Goal: Transaction & Acquisition: Purchase product/service

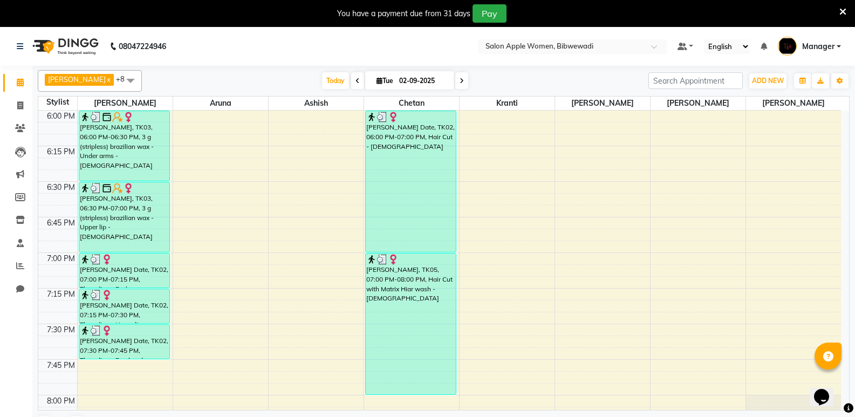
scroll to position [1548, 0]
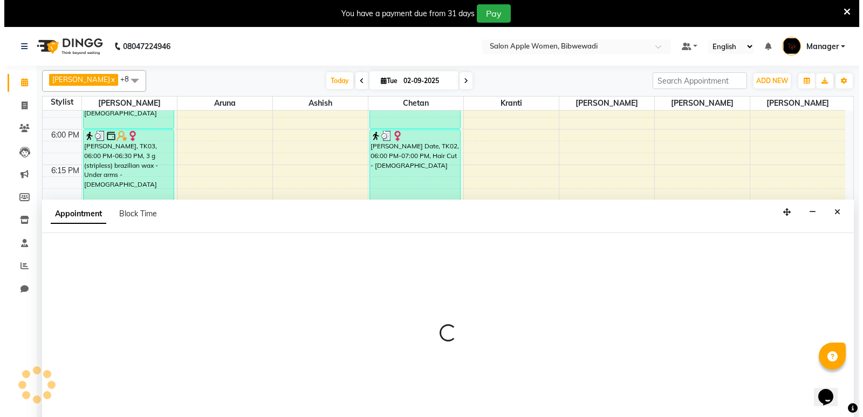
scroll to position [27, 0]
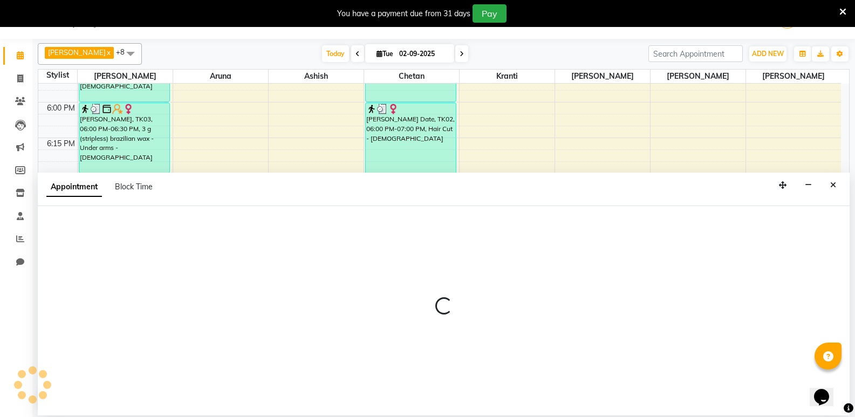
select select "43466"
select select "1140"
select select "tentative"
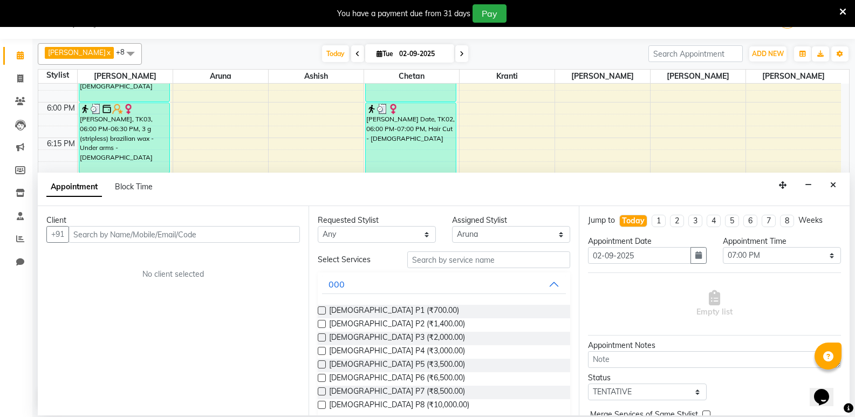
click at [122, 237] on input "text" at bounding box center [184, 234] width 231 height 17
type input "8975617100"
click at [264, 233] on span "Add Client" at bounding box center [277, 234] width 36 height 10
select select "22"
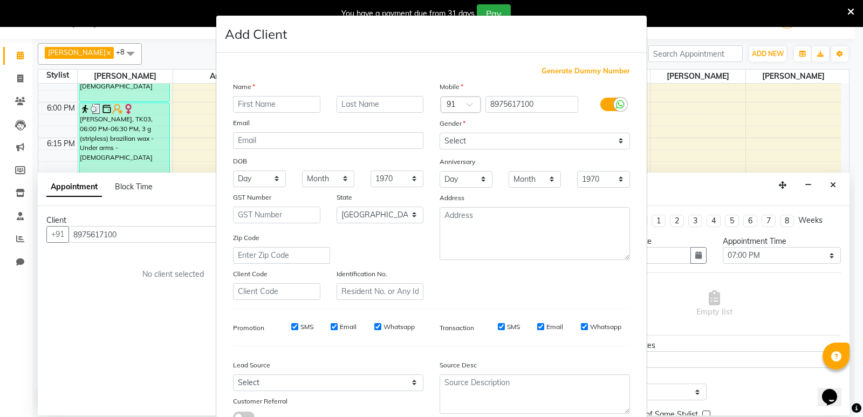
drag, startPoint x: 281, startPoint y: 105, endPoint x: 280, endPoint y: 111, distance: 6.6
click at [281, 107] on input "text" at bounding box center [276, 104] width 87 height 17
type input "[PERSON_NAME]"
click at [352, 104] on input "text" at bounding box center [380, 104] width 87 height 17
type input ","
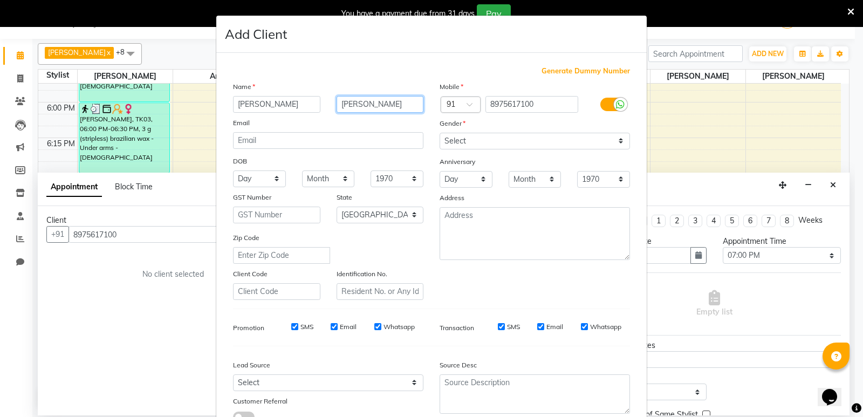
type input "[PERSON_NAME]"
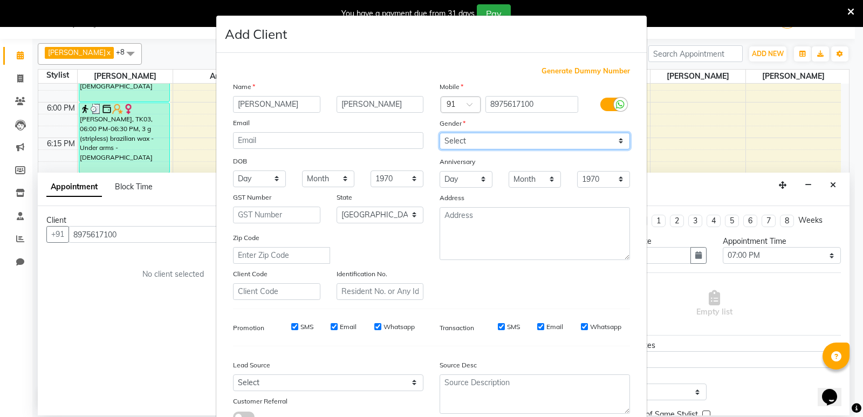
click at [471, 144] on select "Select [DEMOGRAPHIC_DATA] [DEMOGRAPHIC_DATA] Other Prefer Not To Say" at bounding box center [535, 141] width 190 height 17
select select "[DEMOGRAPHIC_DATA]"
click at [440, 133] on select "Select [DEMOGRAPHIC_DATA] [DEMOGRAPHIC_DATA] Other Prefer Not To Say" at bounding box center [535, 141] width 190 height 17
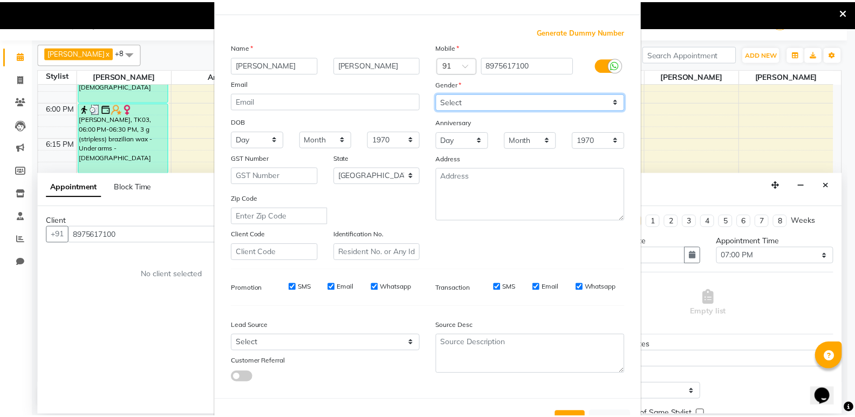
scroll to position [81, 0]
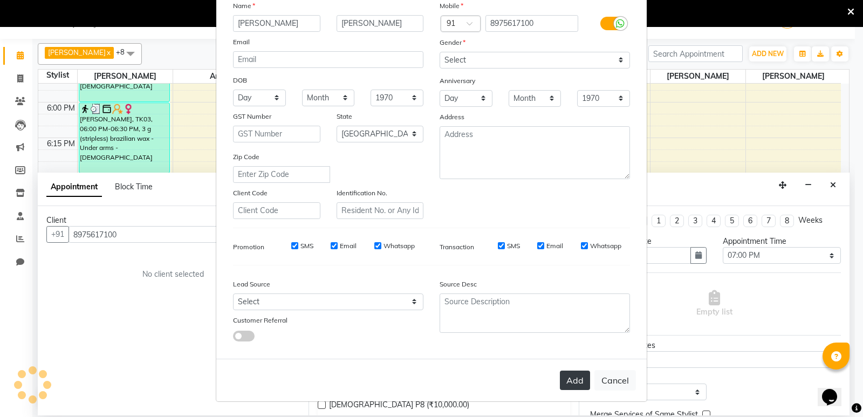
click at [566, 377] on button "Add" at bounding box center [575, 380] width 30 height 19
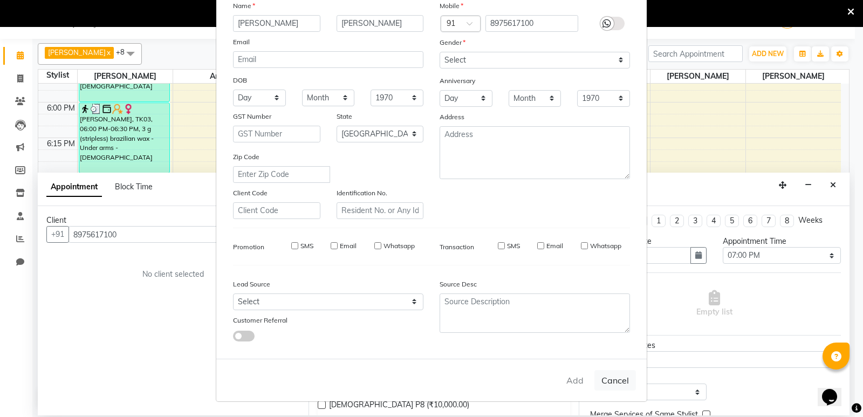
select select
select select "null"
select select
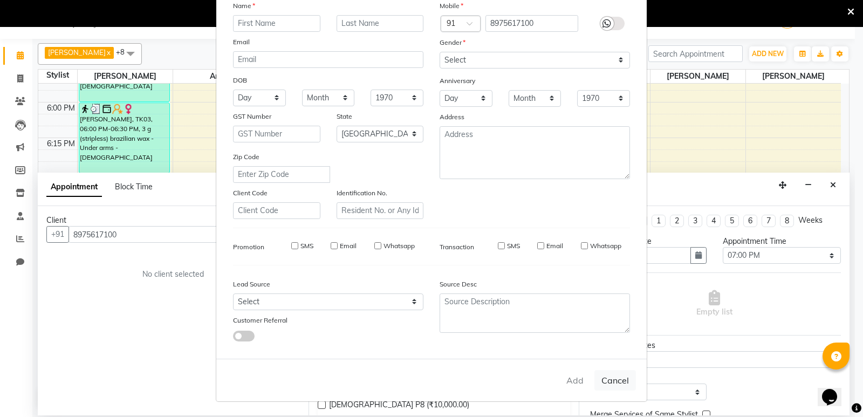
select select
checkbox input "false"
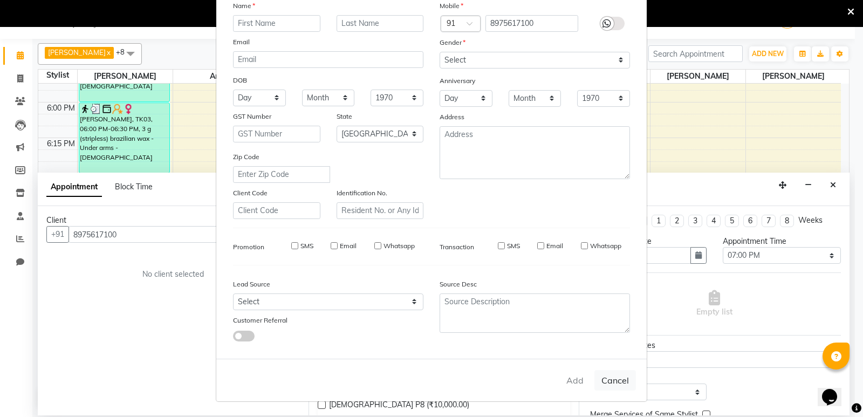
checkbox input "false"
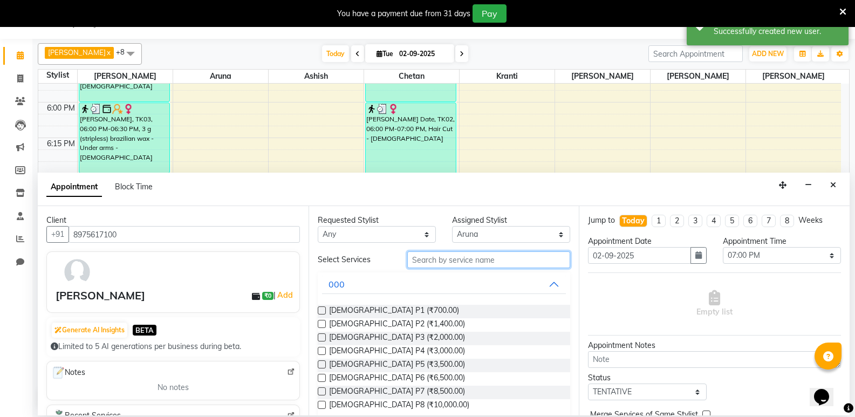
click at [453, 254] on input "text" at bounding box center [488, 259] width 163 height 17
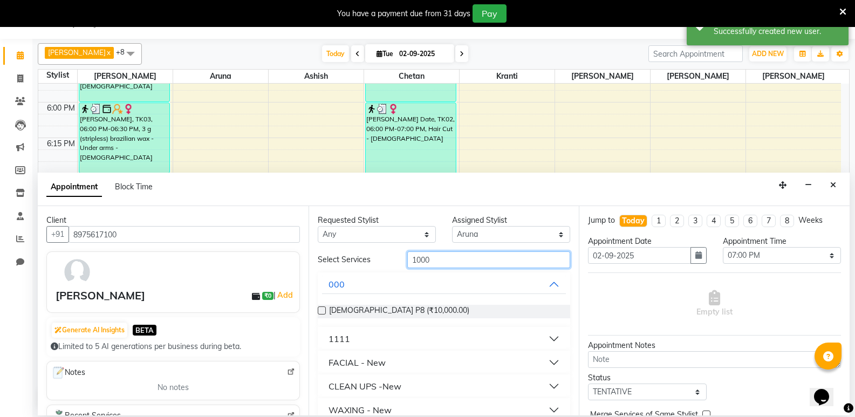
type input "1000"
click at [398, 390] on div "CLEAN UPS -New" at bounding box center [365, 386] width 73 height 13
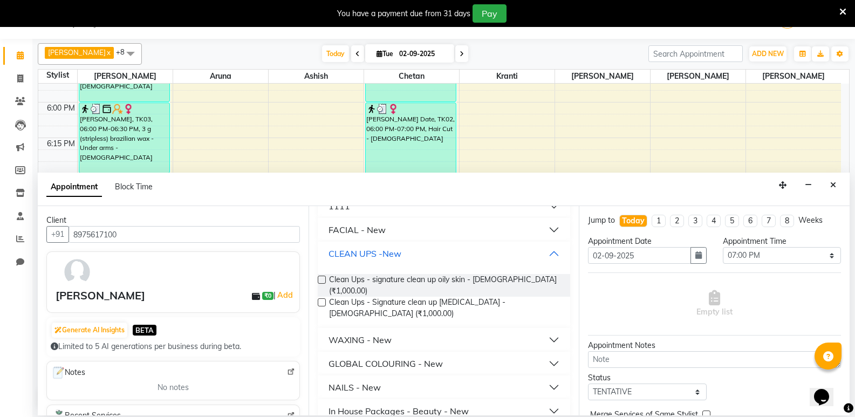
scroll to position [204, 0]
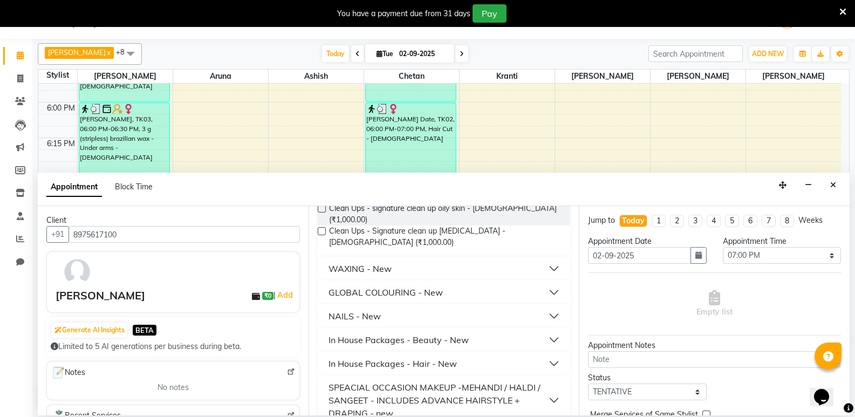
click at [393, 333] on div "In House Packages - Beauty - New" at bounding box center [399, 339] width 140 height 13
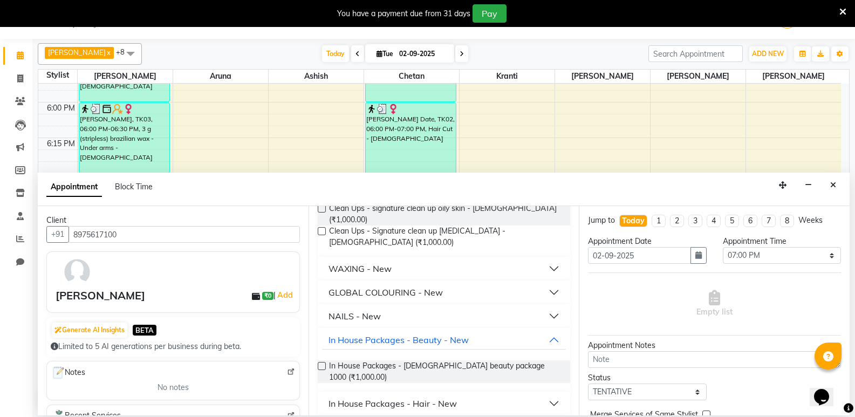
click at [325, 362] on label at bounding box center [322, 366] width 8 height 8
click at [325, 364] on input "checkbox" at bounding box center [321, 367] width 7 height 7
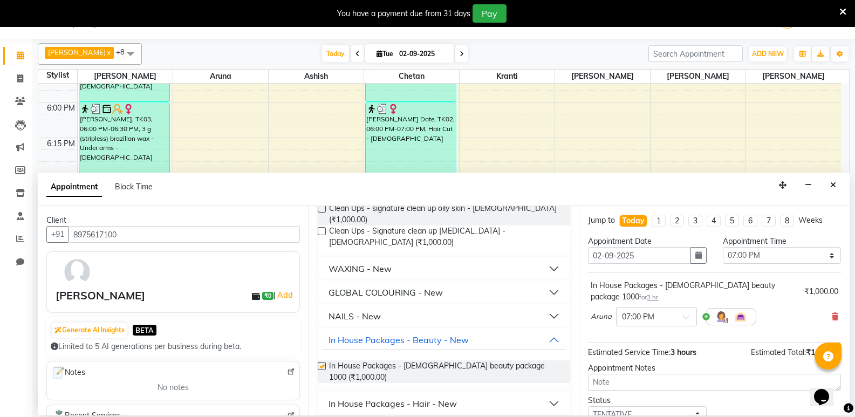
checkbox input "false"
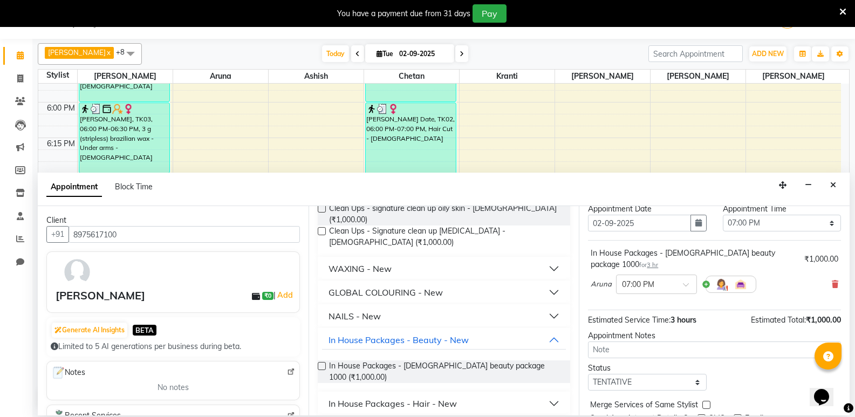
scroll to position [64, 0]
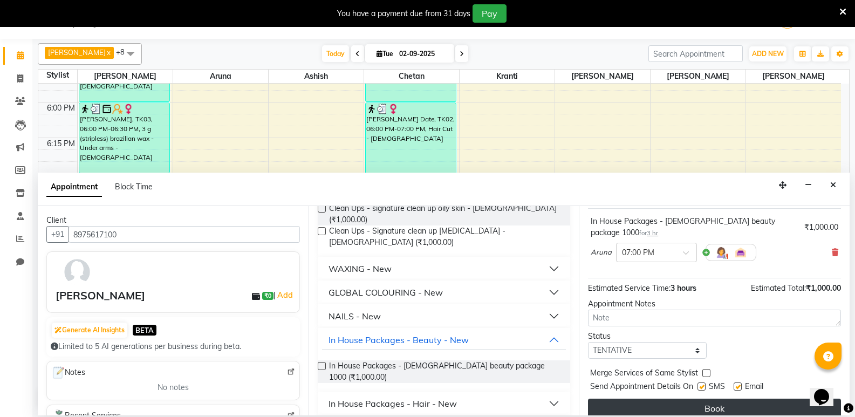
click at [696, 399] on button "Book" at bounding box center [714, 408] width 253 height 19
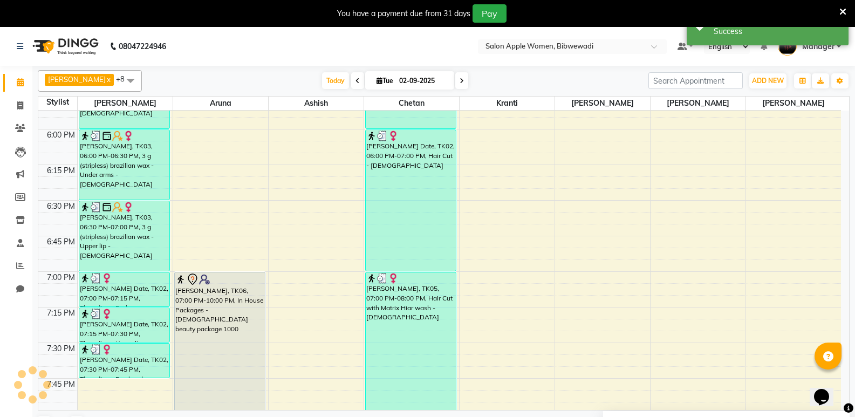
scroll to position [1764, 0]
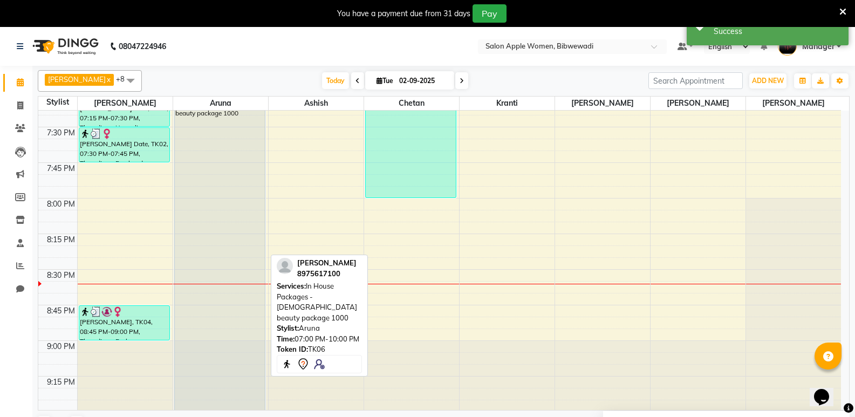
click at [242, 241] on div "[PERSON_NAME], TK06, 07:00 PM-10:00 PM, In House Packages - [DEMOGRAPHIC_DATA] …" at bounding box center [220, 269] width 91 height 425
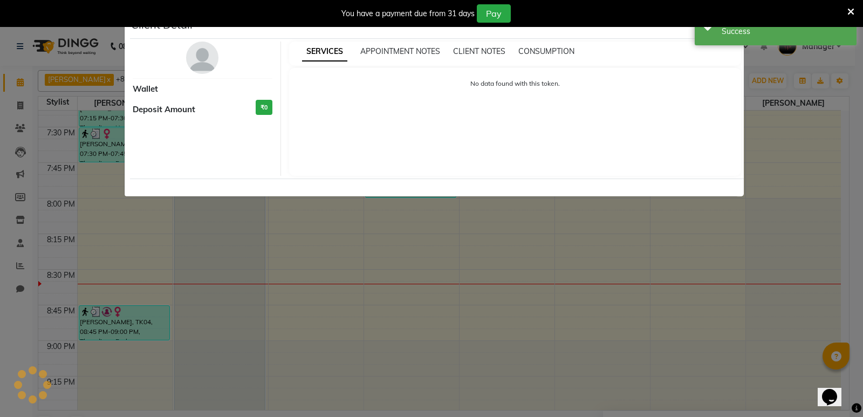
select select "7"
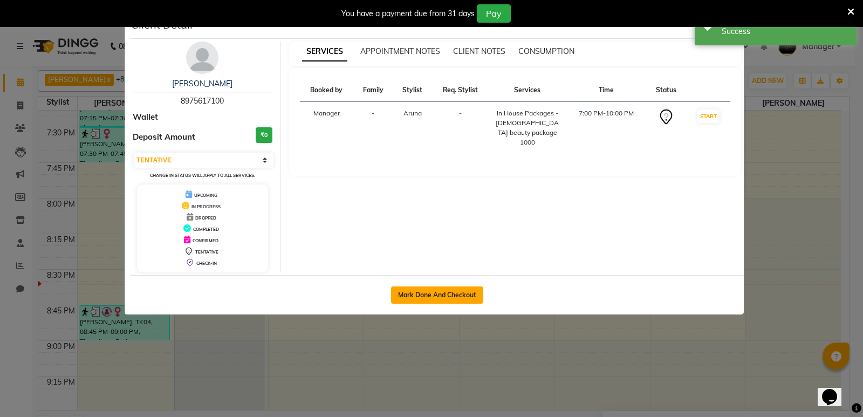
click at [439, 297] on button "Mark Done And Checkout" at bounding box center [437, 294] width 92 height 17
select select "service"
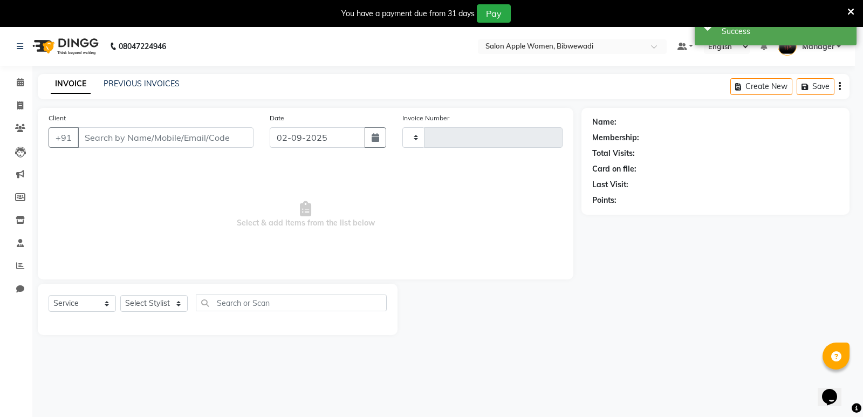
type input "1904"
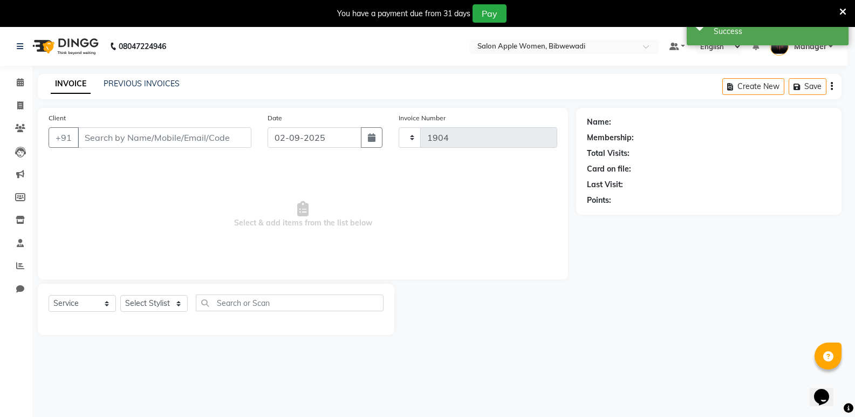
select select "101"
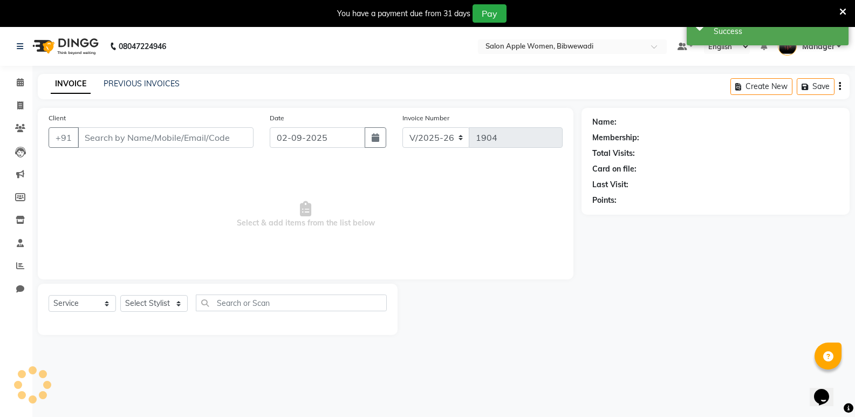
type input "8975617100"
select select "43466"
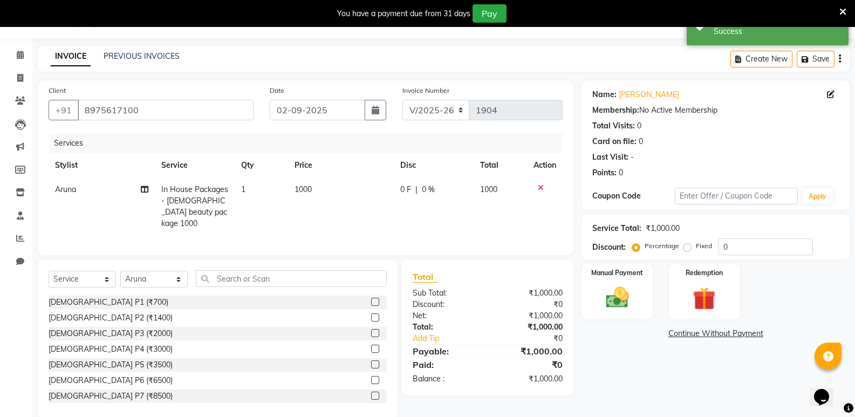
scroll to position [42, 0]
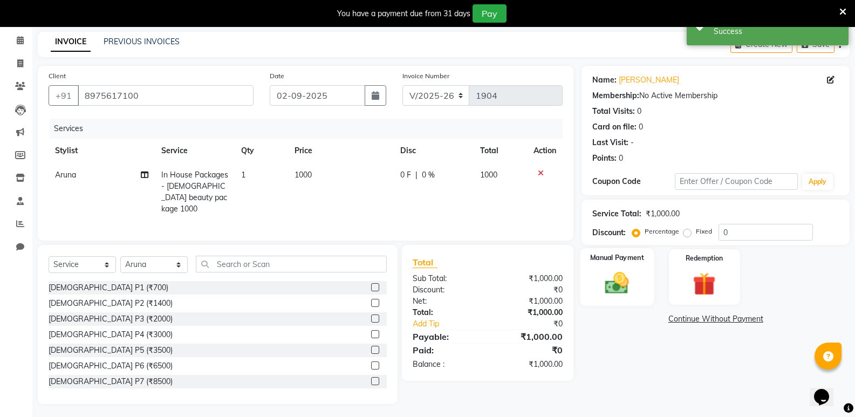
click at [626, 271] on img at bounding box center [617, 283] width 38 height 28
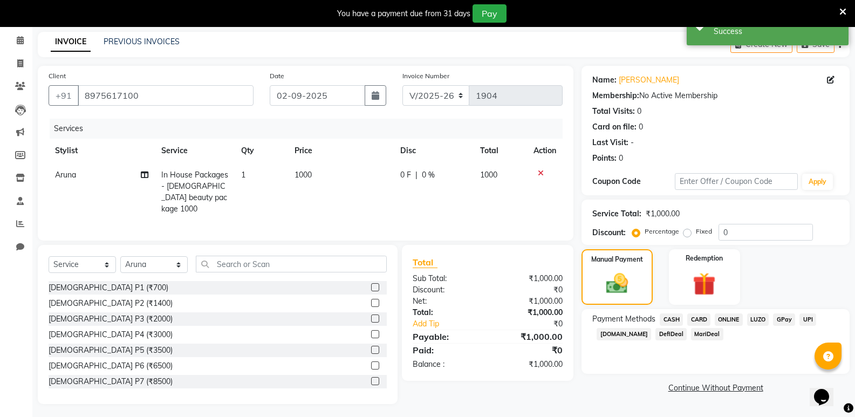
click at [730, 317] on span "ONLINE" at bounding box center [729, 319] width 28 height 12
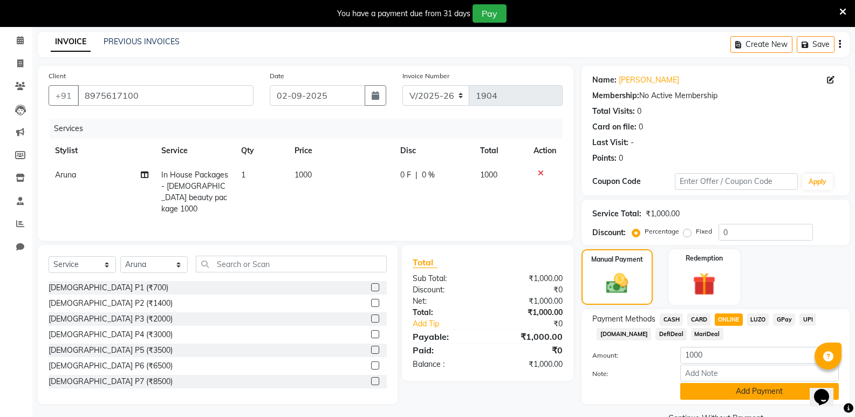
click at [734, 392] on button "Add Payment" at bounding box center [759, 391] width 159 height 17
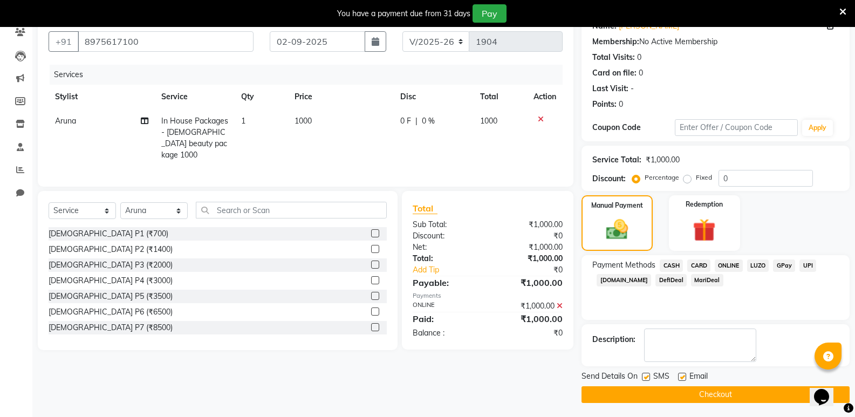
scroll to position [98, 0]
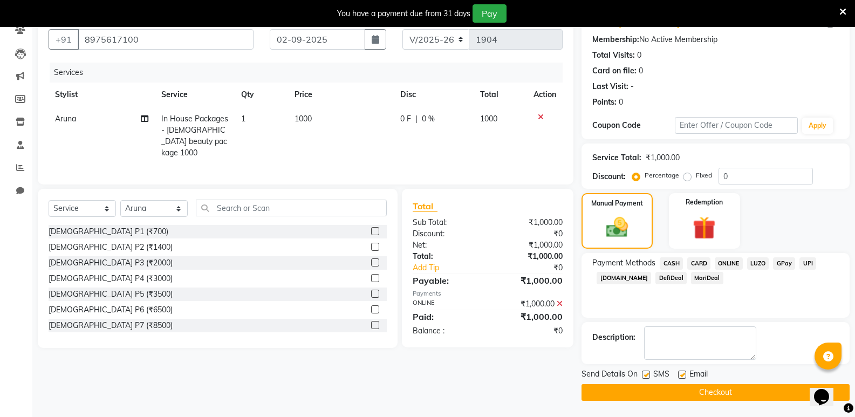
click at [733, 392] on button "Checkout" at bounding box center [716, 392] width 268 height 17
